Goal: Task Accomplishment & Management: Use online tool/utility

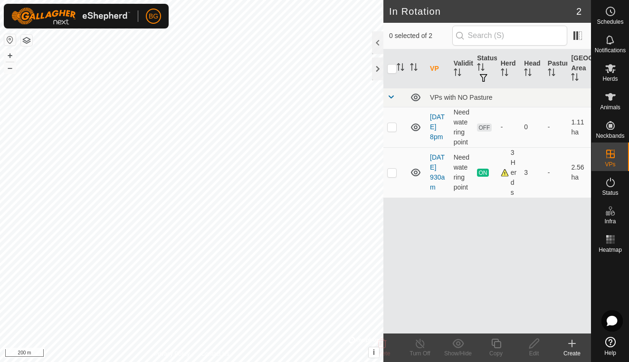
click at [570, 346] on icon at bounding box center [571, 343] width 11 height 11
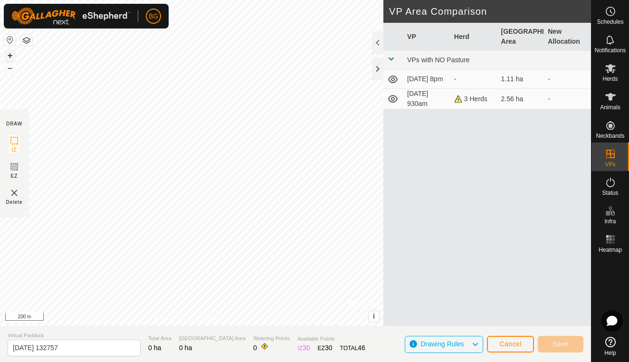
click at [12, 58] on button "+" at bounding box center [9, 55] width 11 height 11
click at [0, 177] on html "BG Schedules Notifications Herds Animals Neckbands VPs Status Infra Heatmap Hel…" at bounding box center [314, 181] width 629 height 362
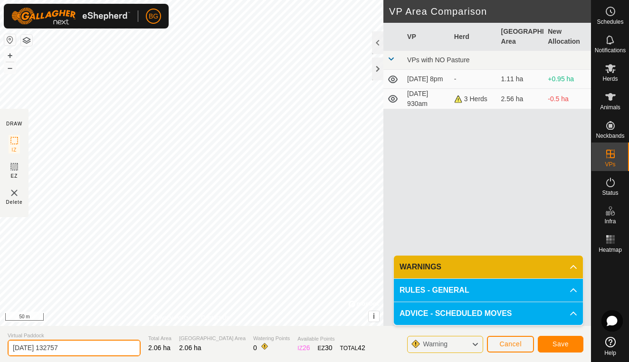
click at [85, 348] on input "[DATE] 132757" at bounding box center [74, 348] width 133 height 17
type input "[DATE] 1330"
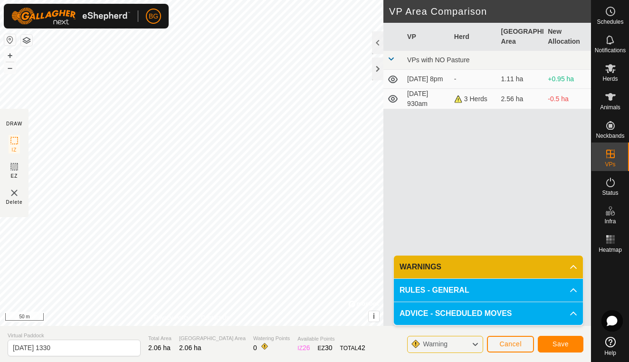
click at [563, 345] on span "Save" at bounding box center [561, 344] width 16 height 8
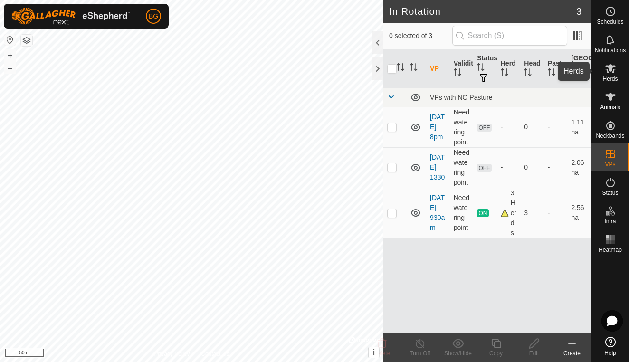
click at [605, 73] on icon at bounding box center [610, 68] width 11 height 11
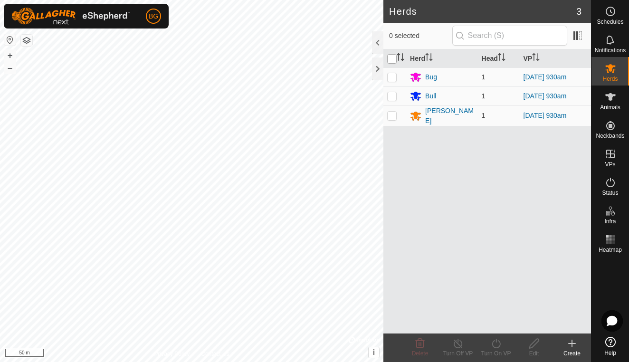
click at [396, 58] on input "checkbox" at bounding box center [392, 59] width 10 height 10
checkbox input "true"
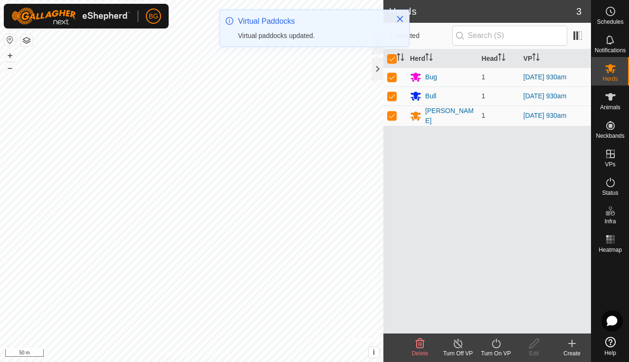
click at [499, 341] on icon at bounding box center [496, 344] width 9 height 10
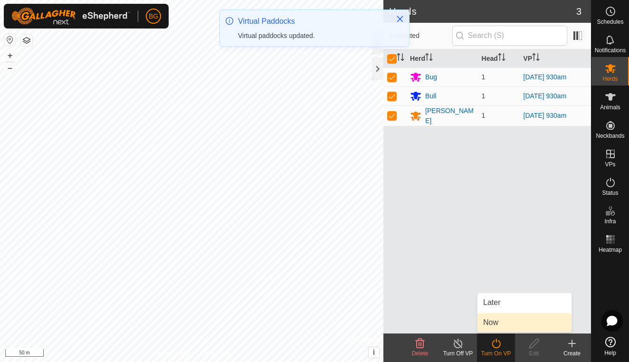
click at [498, 322] on link "Now" at bounding box center [525, 322] width 94 height 19
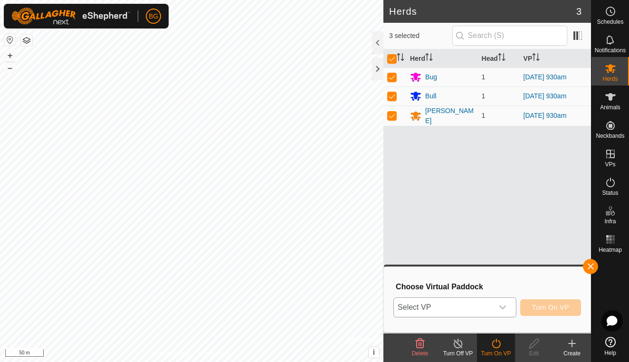
click at [506, 308] on icon "dropdown trigger" at bounding box center [503, 308] width 8 height 8
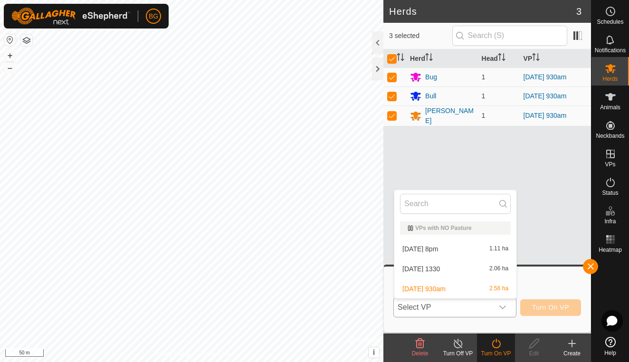
click at [465, 267] on li "[DATE] 1330 2.06 ha" at bounding box center [455, 268] width 122 height 19
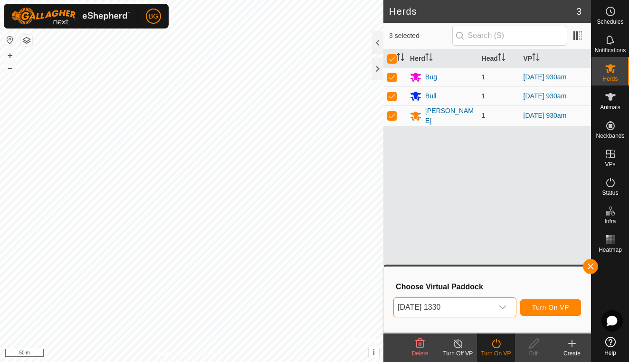
click at [552, 310] on span "Turn On VP" at bounding box center [550, 308] width 37 height 8
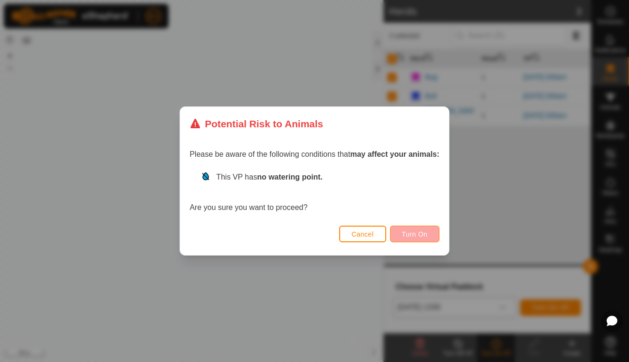
click at [410, 235] on span "Turn On" at bounding box center [415, 234] width 26 height 8
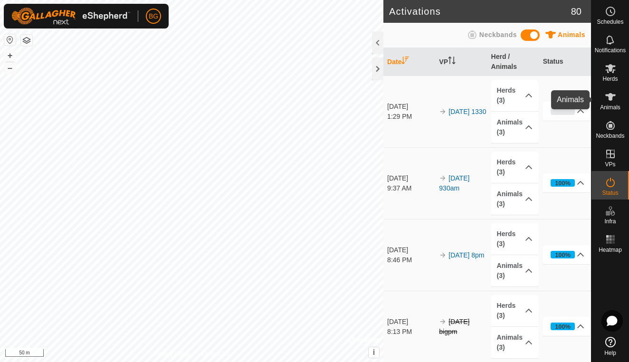
click at [610, 105] on span "Animals" at bounding box center [610, 108] width 20 height 6
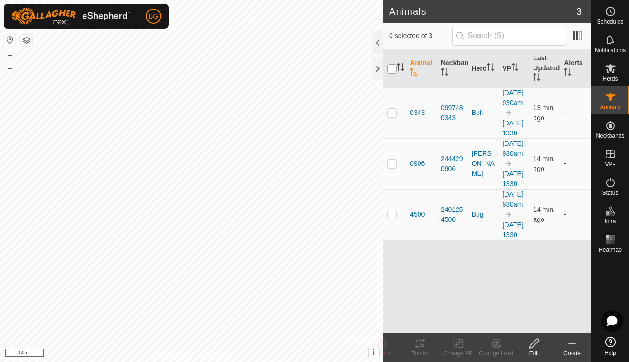
click at [394, 70] on input "checkbox" at bounding box center [392, 69] width 10 height 10
checkbox input "true"
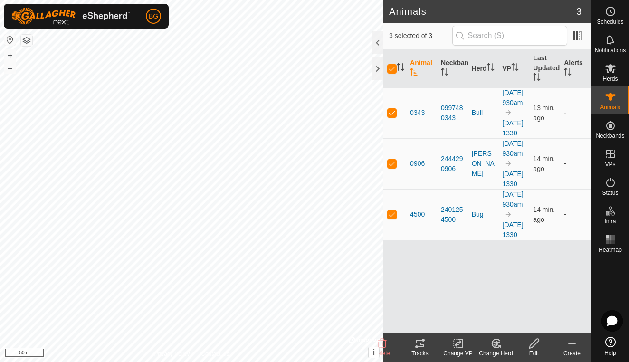
click at [416, 352] on div "Tracks" at bounding box center [420, 353] width 38 height 9
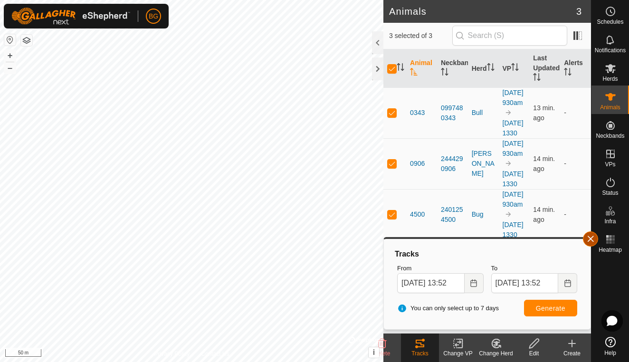
click at [592, 239] on button "button" at bounding box center [590, 238] width 15 height 15
